Goal: Information Seeking & Learning: Learn about a topic

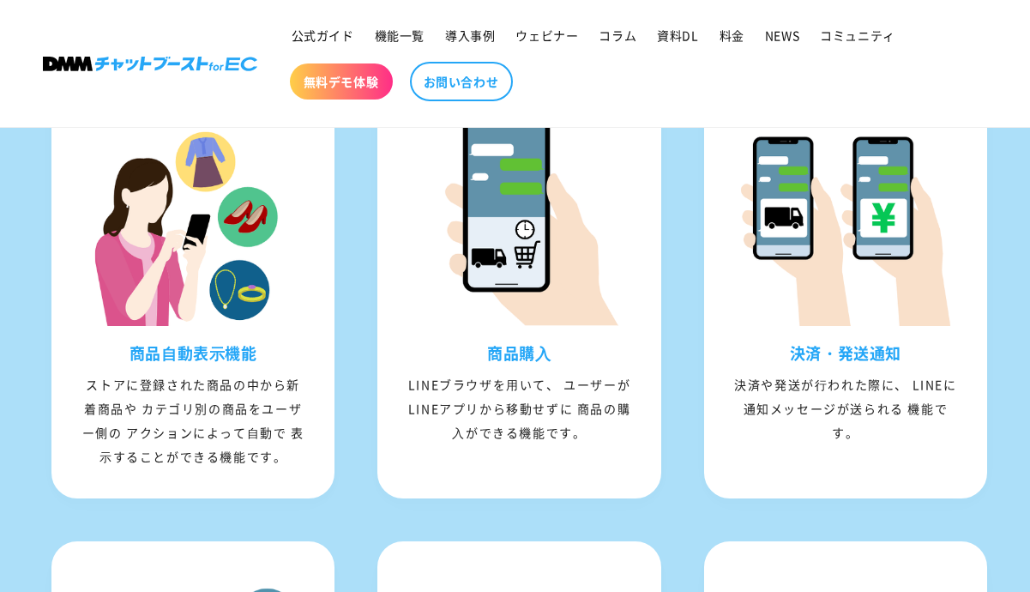
scroll to position [2229, 0]
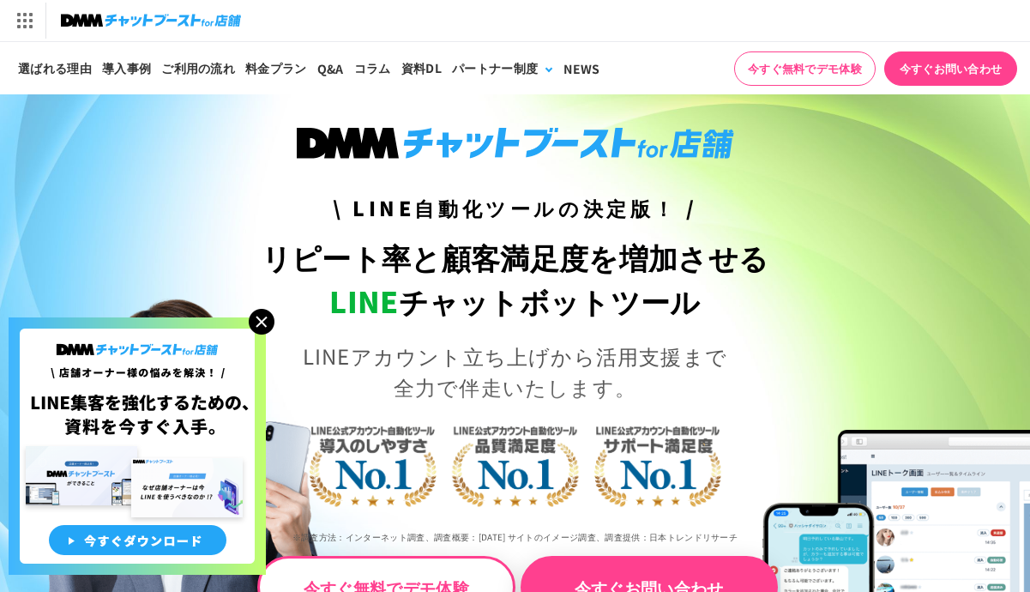
click at [261, 317] on img at bounding box center [262, 322] width 26 height 26
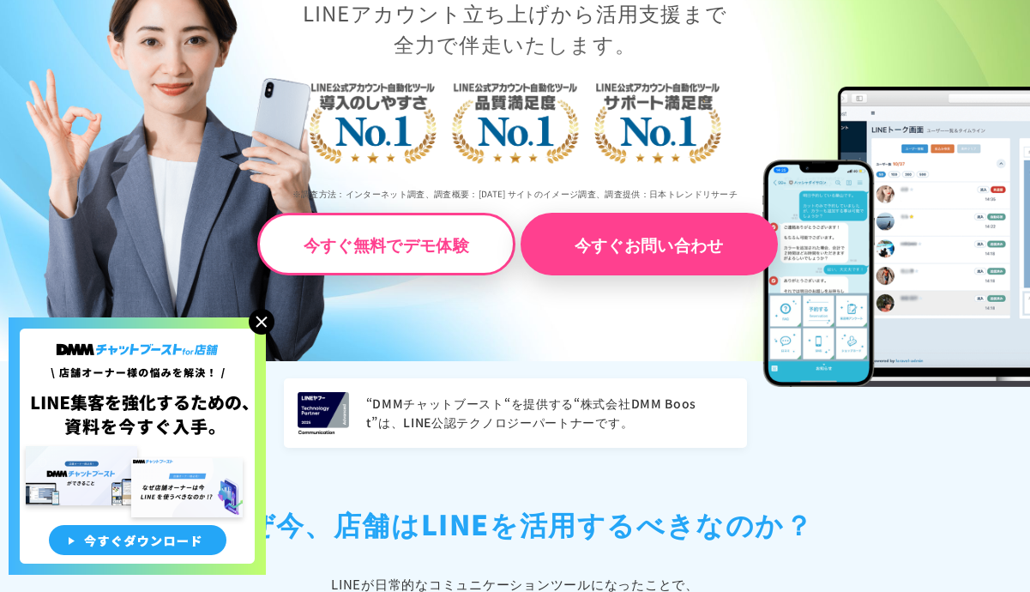
click at [259, 323] on img at bounding box center [262, 322] width 26 height 26
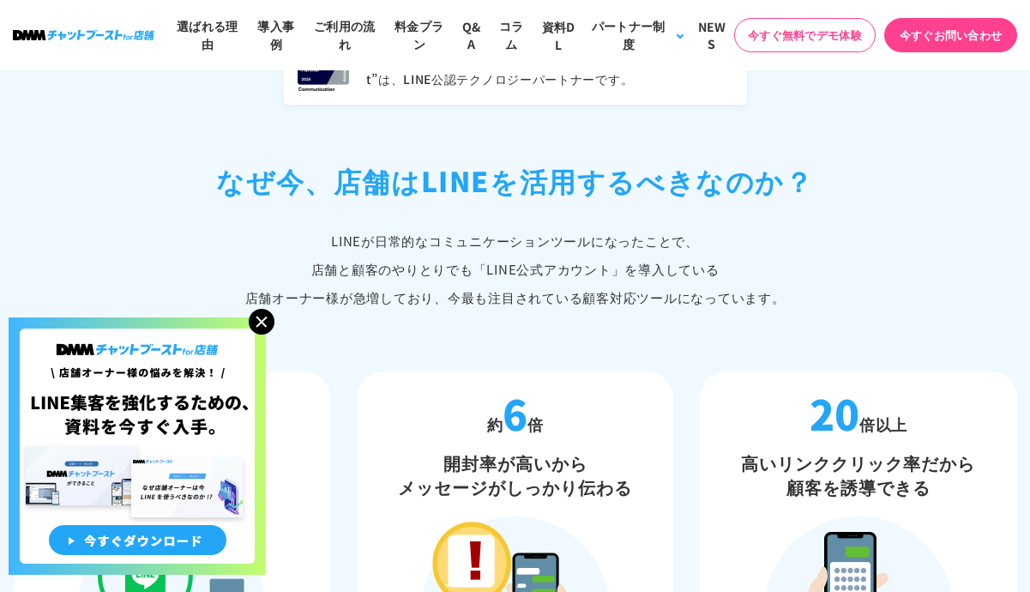
scroll to position [943, 0]
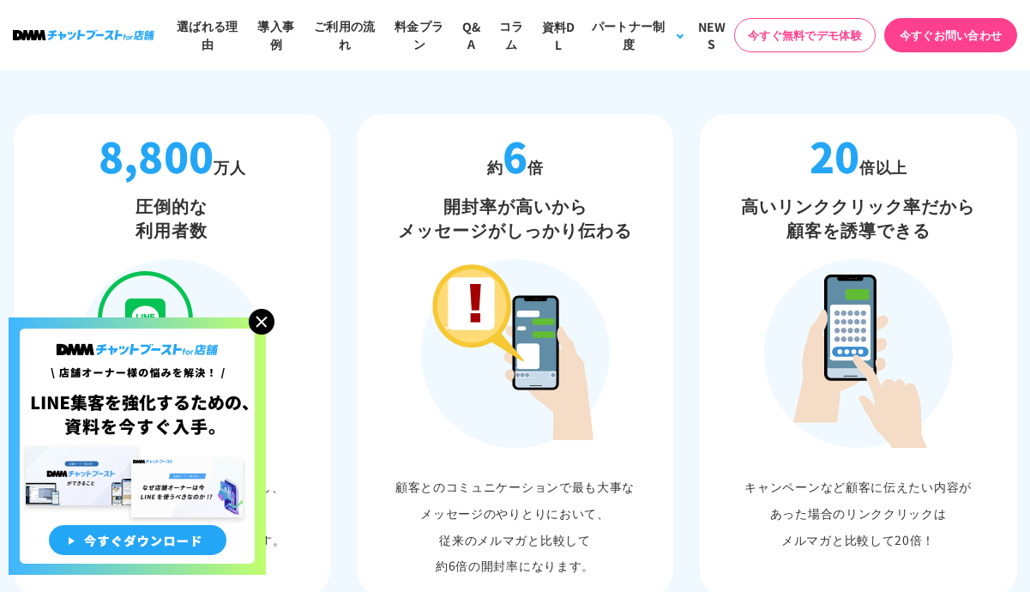
click at [264, 325] on img at bounding box center [262, 322] width 26 height 26
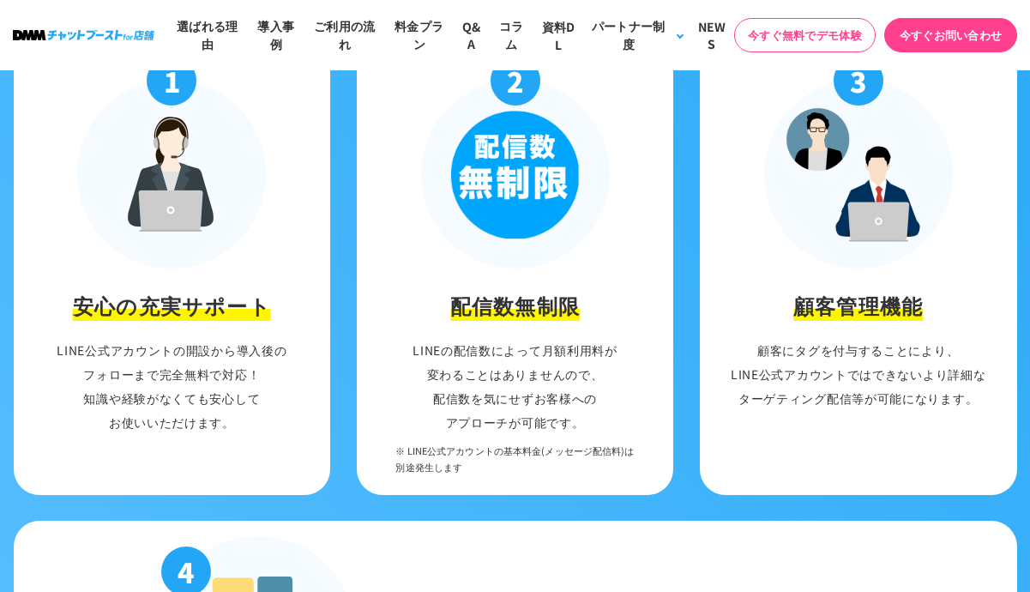
scroll to position [2058, 0]
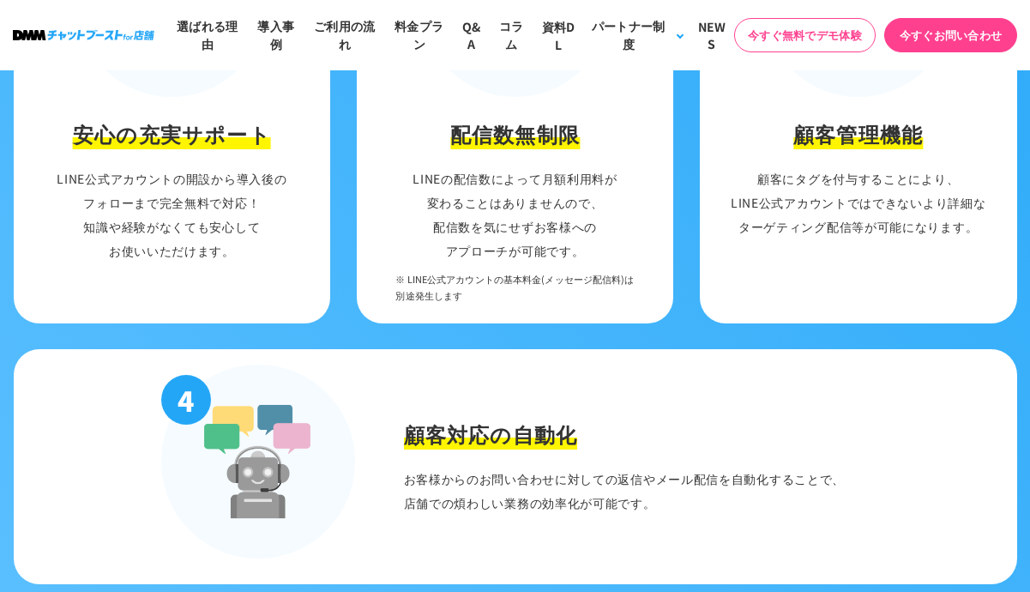
drag, startPoint x: 744, startPoint y: 223, endPoint x: 850, endPoint y: 214, distance: 105.8
click at [850, 214] on p "顧客にタグを付与することにより、 LINE公式アカウントではできないより詳細な ターゲティング配信等が可能になります。" at bounding box center [858, 202] width 300 height 72
copy p "ターゲティング配信"
click at [400, 291] on span "※ LINE公式アカウントの基本料金(メッセージ配信料)は 別途発生します" at bounding box center [514, 287] width 238 height 32
click at [440, 150] on li "2 配信数無制限 LINEの配信数によって月額利用料が 変わることはありませんので、 配信数を気にせずお客様への アプローチが可能です。 ※ LINE公式アカ…" at bounding box center [515, 95] width 317 height 456
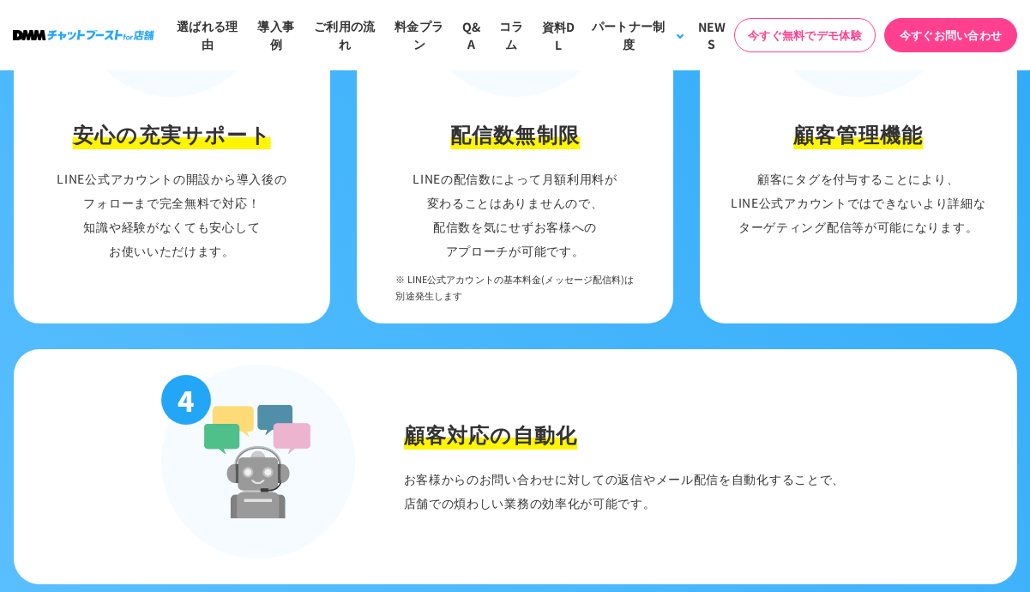
click at [447, 316] on li "2 配信数無制限 LINEの配信数によって月額利用料が 変わることはありませんので、 配信数を気にせずお客様への アプローチが可能です。 ※ LINE公式アカ…" at bounding box center [515, 95] width 317 height 456
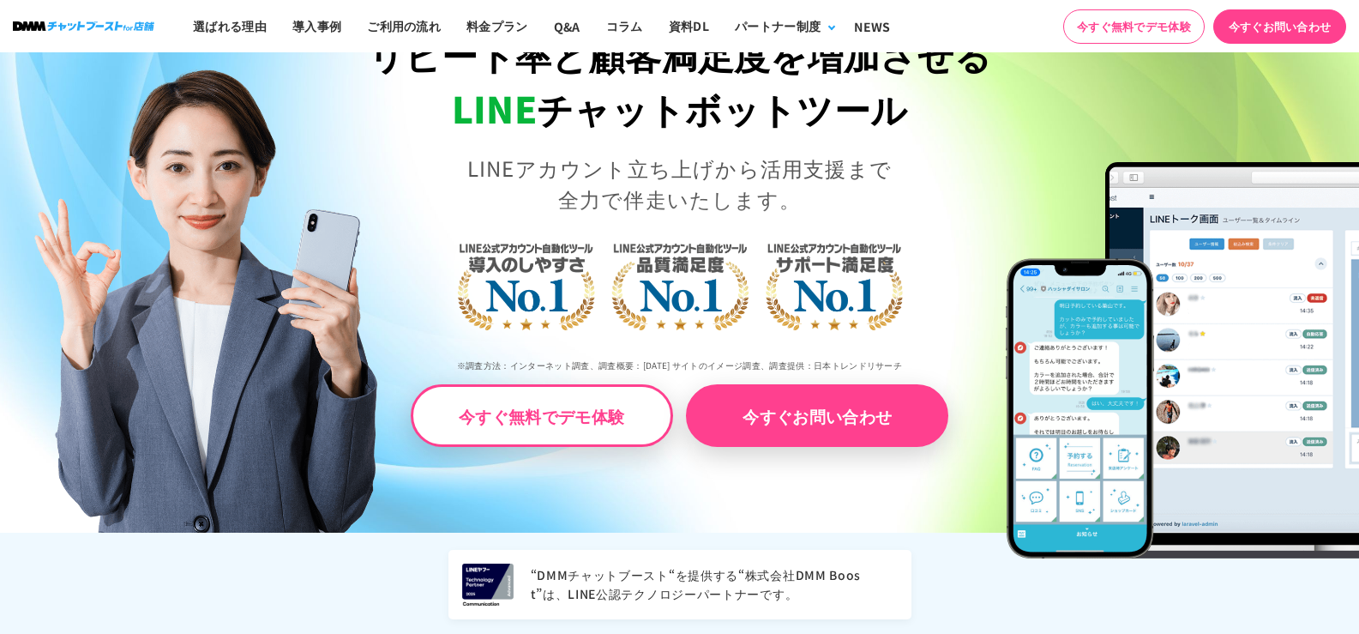
scroll to position [0, 0]
